Goal: Check status: Check status

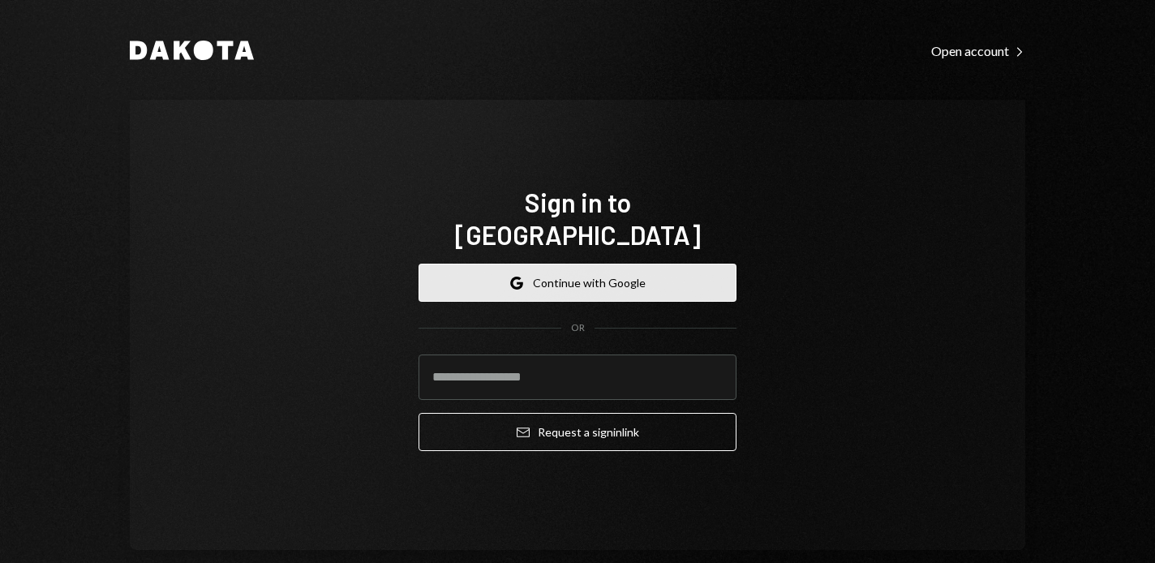
click at [523, 264] on button "Google Continue with Google" at bounding box center [577, 283] width 318 height 38
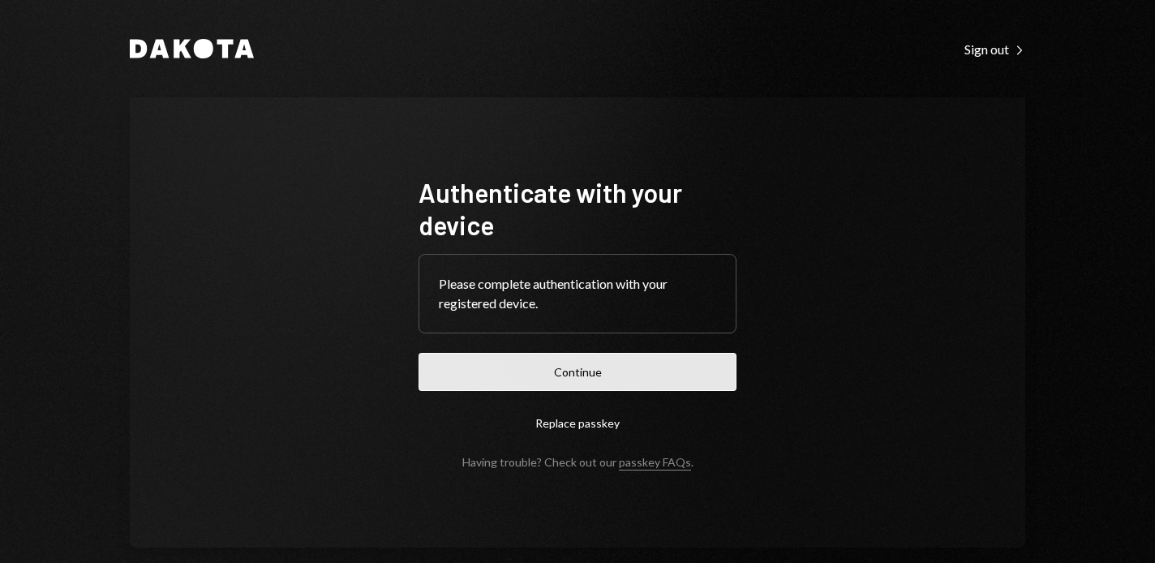
click at [603, 371] on button "Continue" at bounding box center [577, 372] width 318 height 38
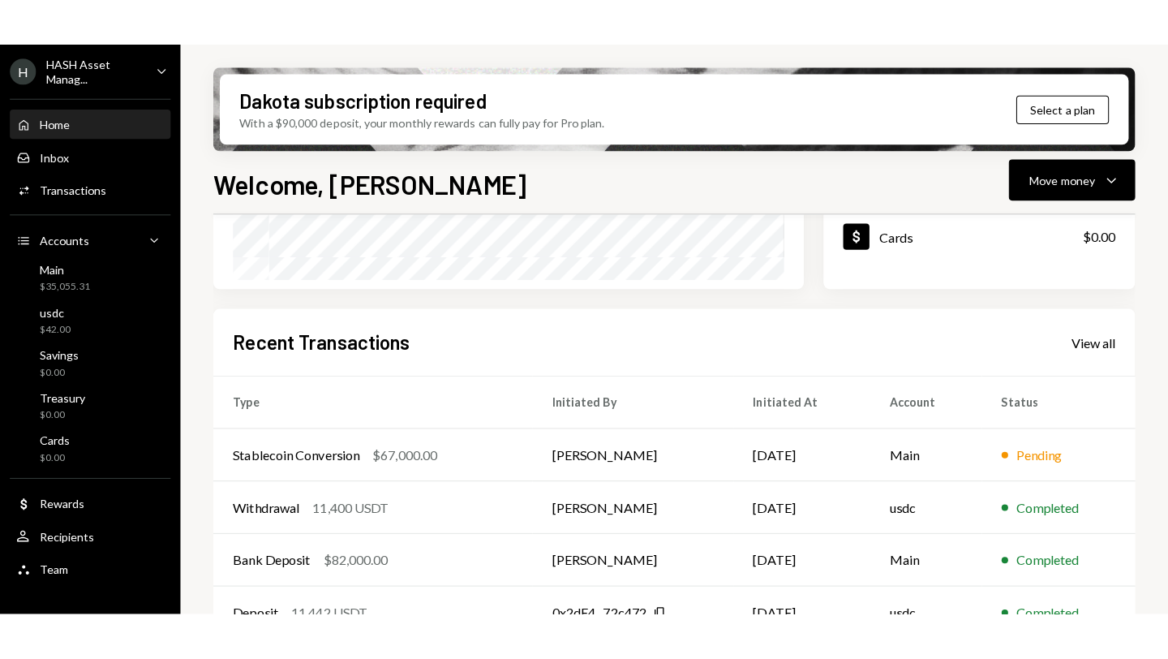
scroll to position [333, 0]
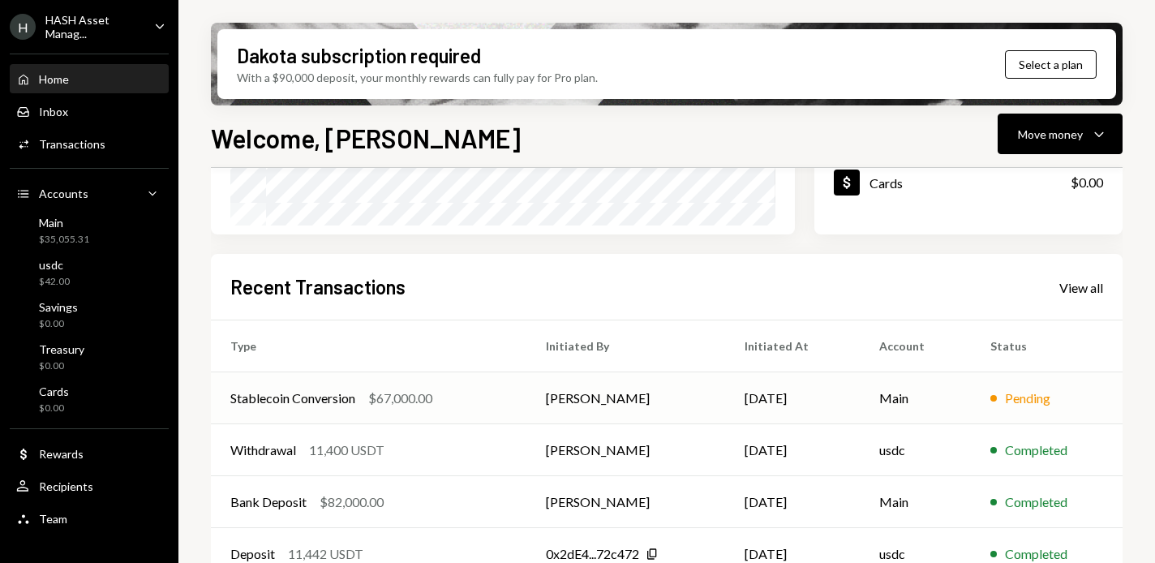
click at [307, 397] on div "Stablecoin Conversion" at bounding box center [292, 397] width 125 height 19
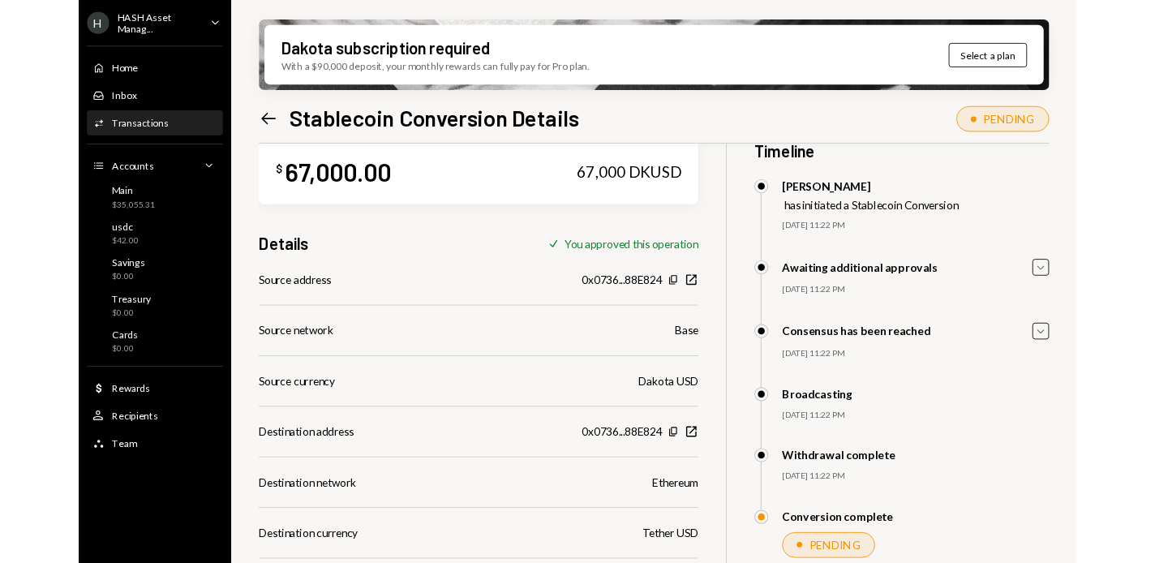
scroll to position [35, 0]
